Goal: Task Accomplishment & Management: Complete application form

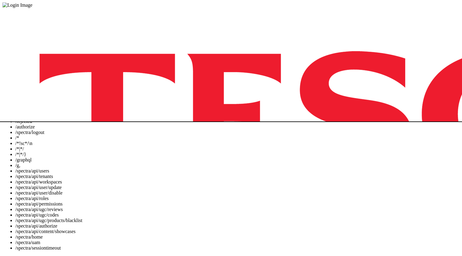
scroll to position [86, 0]
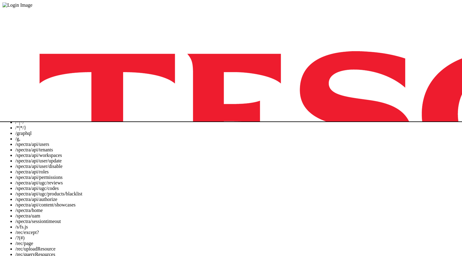
scroll to position [101, 0]
